Goal: Information Seeking & Learning: Understand process/instructions

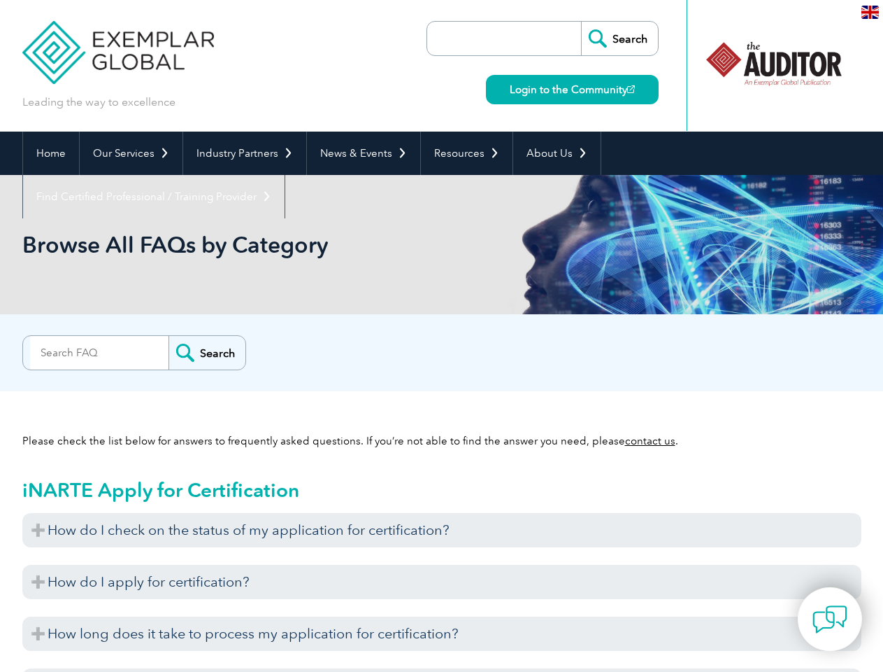
click at [441, 336] on div "Search" at bounding box center [441, 349] width 839 height 28
click at [130, 153] on link "Our Services" at bounding box center [131, 153] width 103 height 43
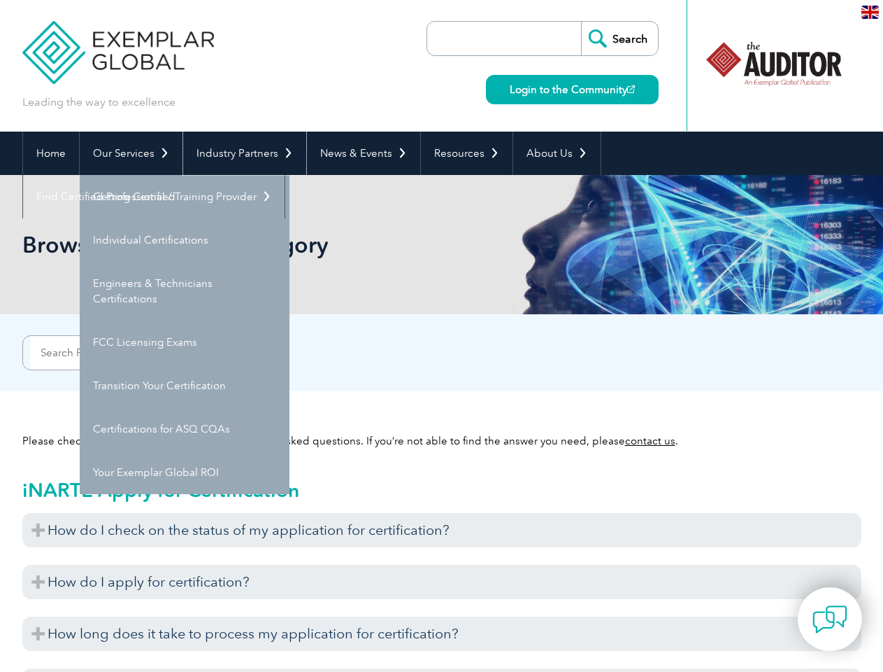
click at [242, 153] on link "Industry Partners" at bounding box center [244, 153] width 123 height 43
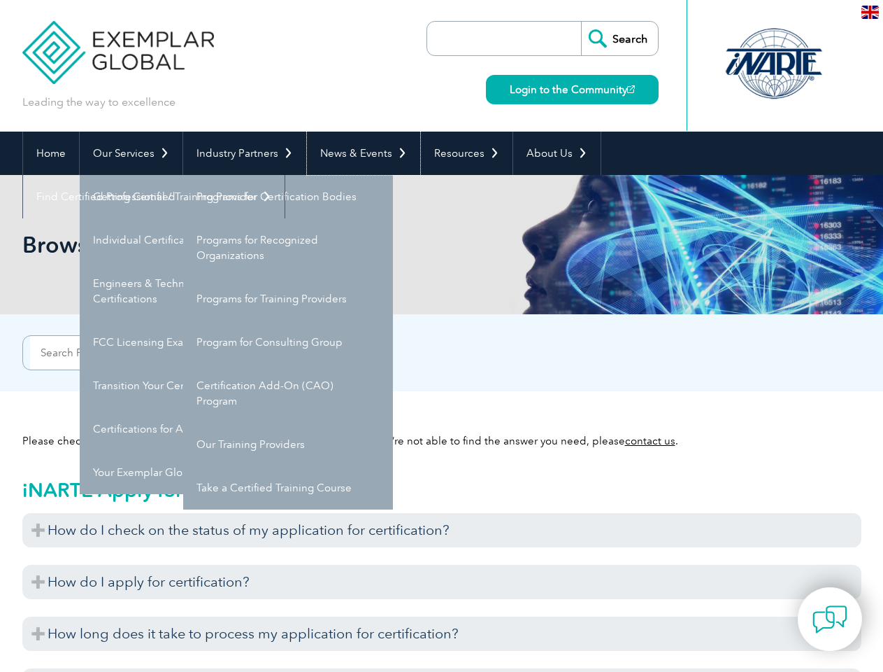
click at [360, 153] on link "News & Events" at bounding box center [363, 153] width 113 height 43
click at [461, 153] on link "Resources" at bounding box center [467, 153] width 92 height 43
click at [550, 153] on link "About Us" at bounding box center [556, 153] width 87 height 43
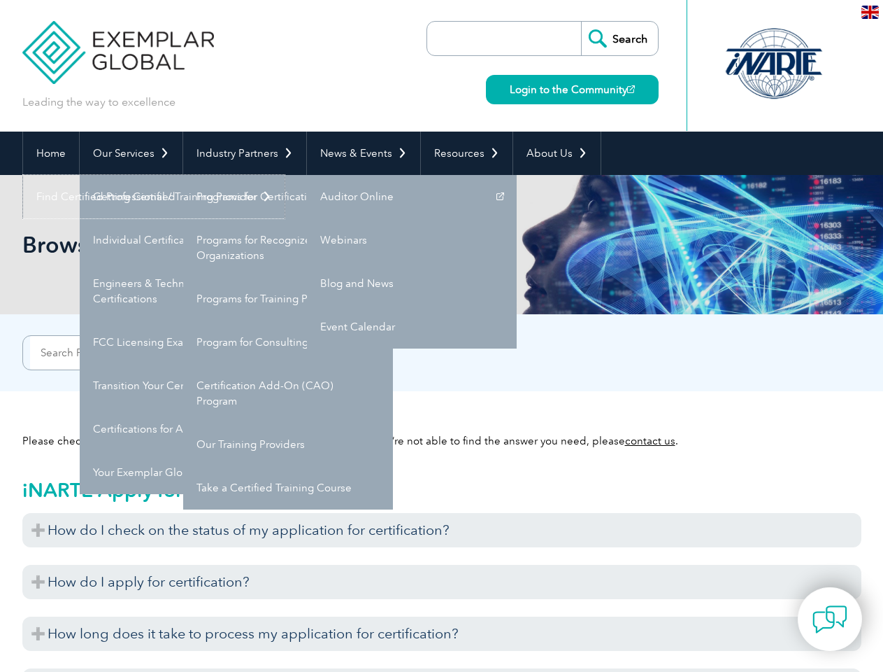
click at [285, 175] on link "Find Certified Professional / Training Provider" at bounding box center [154, 196] width 262 height 43
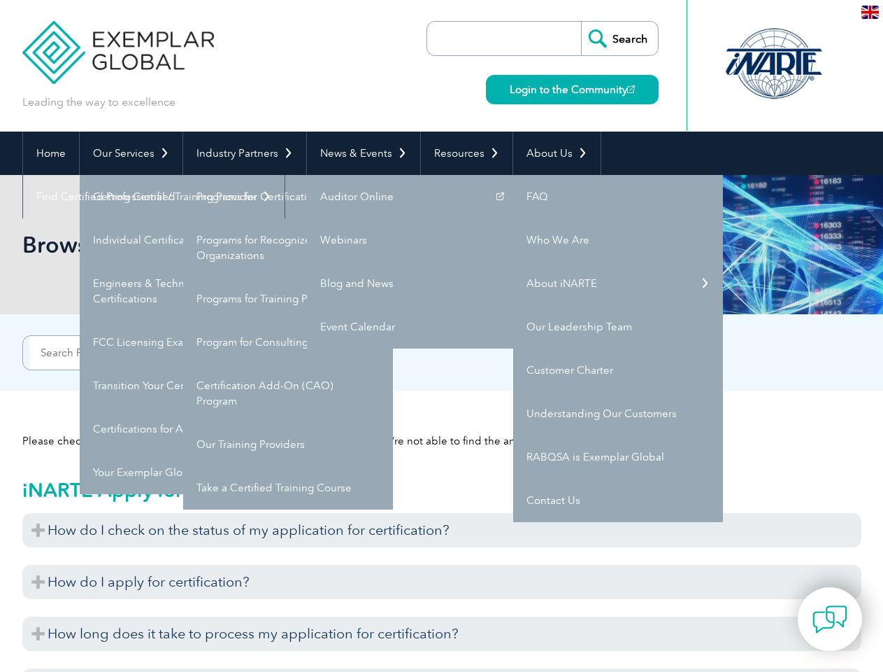
click at [442, 530] on h3 "How do I check on the status of my application for certification?" at bounding box center [441, 530] width 839 height 34
click at [442, 581] on h3 "How do I apply for certification?" at bounding box center [441, 581] width 839 height 34
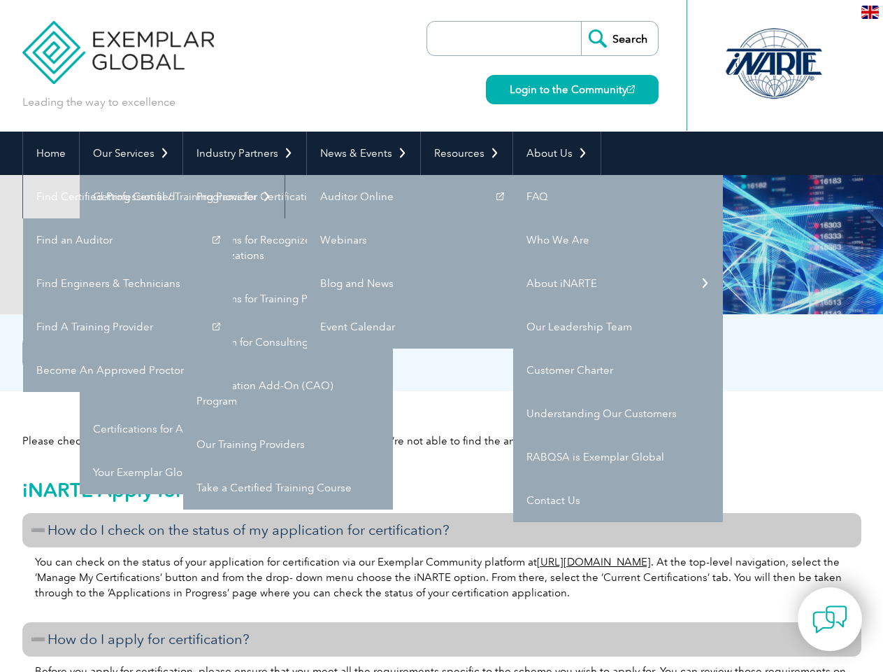
click at [442, 633] on h3 "How do I apply for certification?" at bounding box center [441, 639] width 839 height 34
